Goal: Task Accomplishment & Management: Use online tool/utility

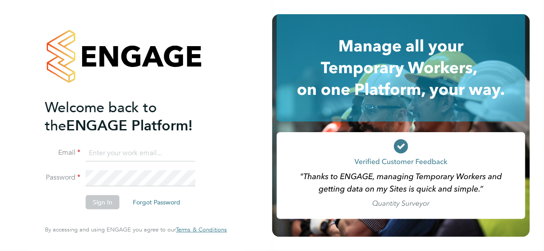
type input "[PERSON_NAME][EMAIL_ADDRESS][PERSON_NAME][DOMAIN_NAME]"
click at [158, 167] on li "Email [PERSON_NAME][EMAIL_ADDRESS][PERSON_NAME][DOMAIN_NAME]" at bounding box center [131, 158] width 173 height 25
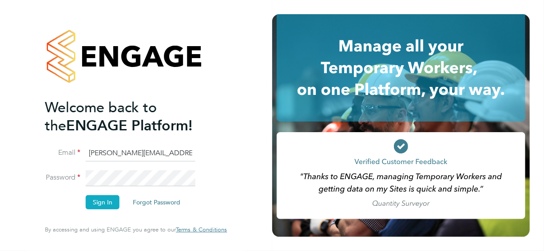
click at [106, 205] on button "Sign In" at bounding box center [103, 202] width 34 height 14
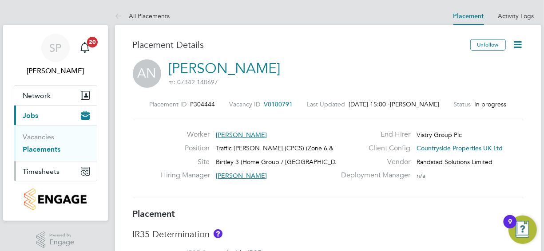
click at [54, 172] on span "Timesheets" at bounding box center [41, 171] width 37 height 8
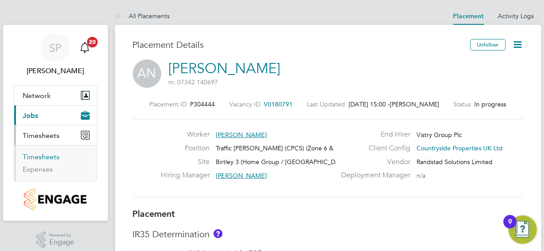
click at [54, 157] on link "Timesheets" at bounding box center [41, 157] width 37 height 8
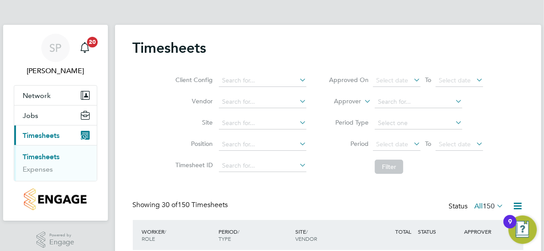
scroll to position [4, 4]
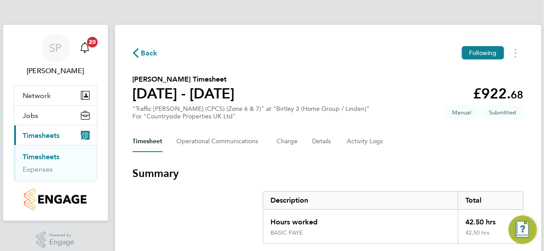
scroll to position [44, 0]
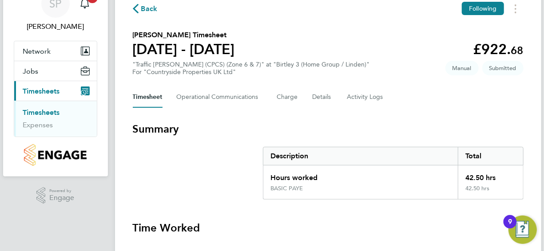
click at [47, 110] on link "Timesheets" at bounding box center [41, 112] width 37 height 8
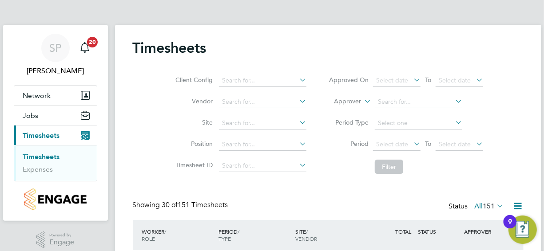
click at [46, 156] on link "Timesheets" at bounding box center [41, 157] width 37 height 8
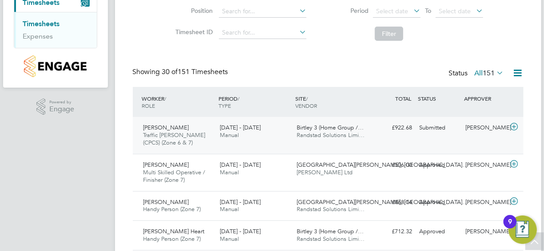
click at [156, 127] on span "[PERSON_NAME]" at bounding box center [166, 128] width 46 height 8
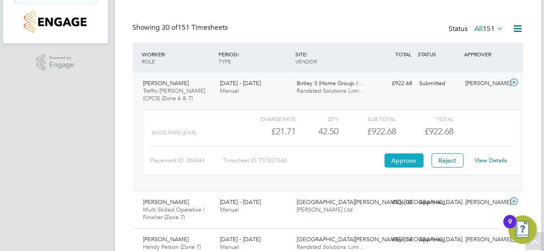
click at [401, 161] on button "Approve" at bounding box center [404, 161] width 39 height 14
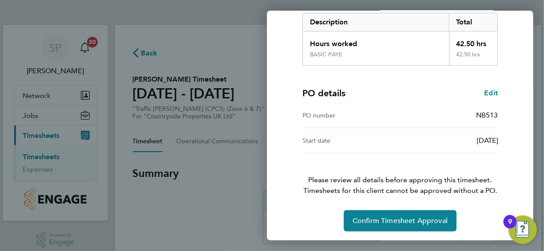
scroll to position [148, 0]
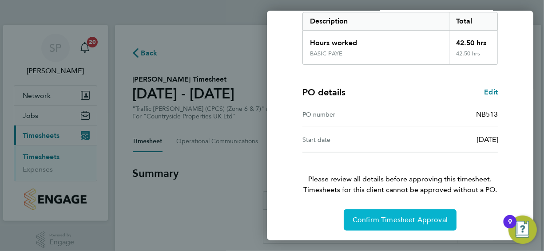
click at [393, 217] on span "Confirm Timesheet Approval" at bounding box center [400, 220] width 95 height 9
